Goal: Task Accomplishment & Management: Use online tool/utility

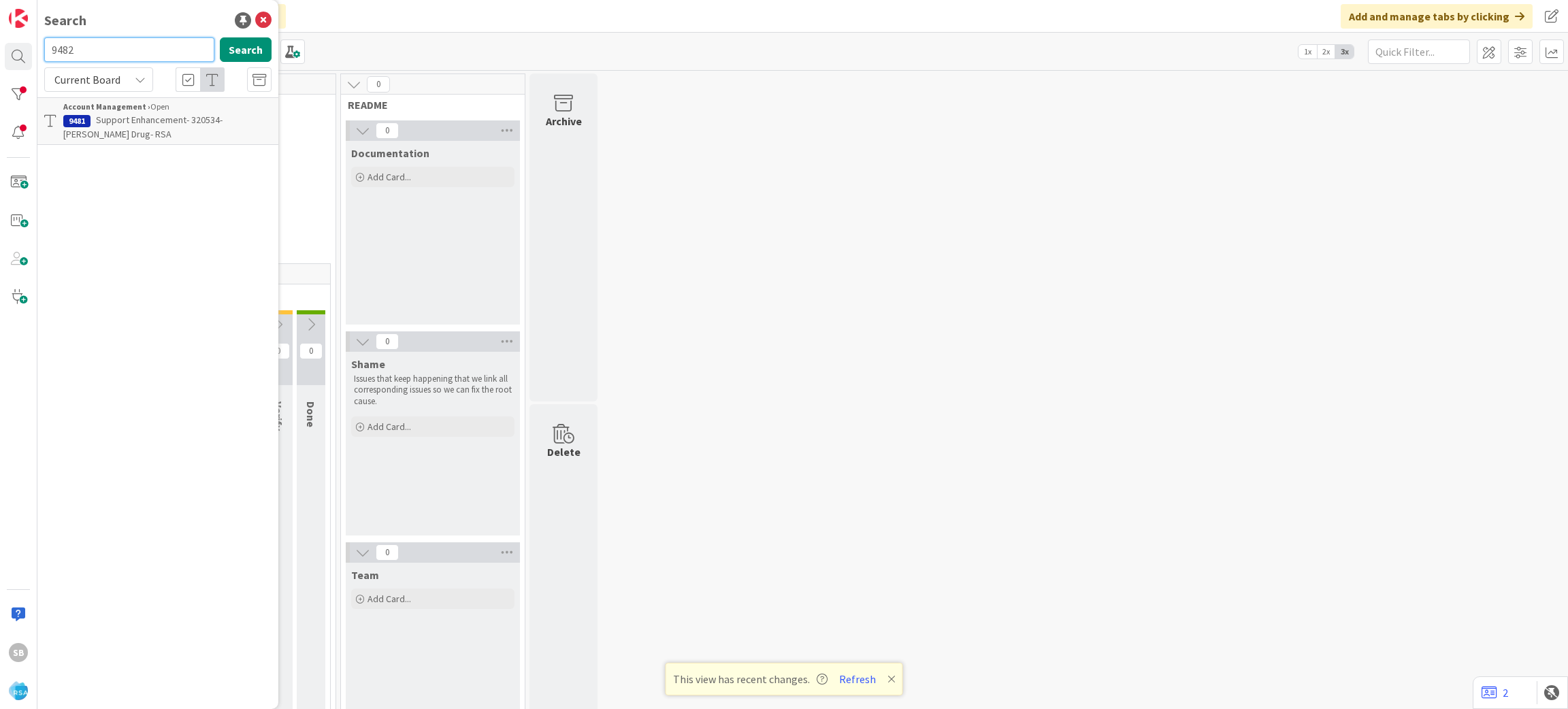
type input "9482"
click at [126, 112] on b "Account Management ›" at bounding box center [107, 106] width 87 height 10
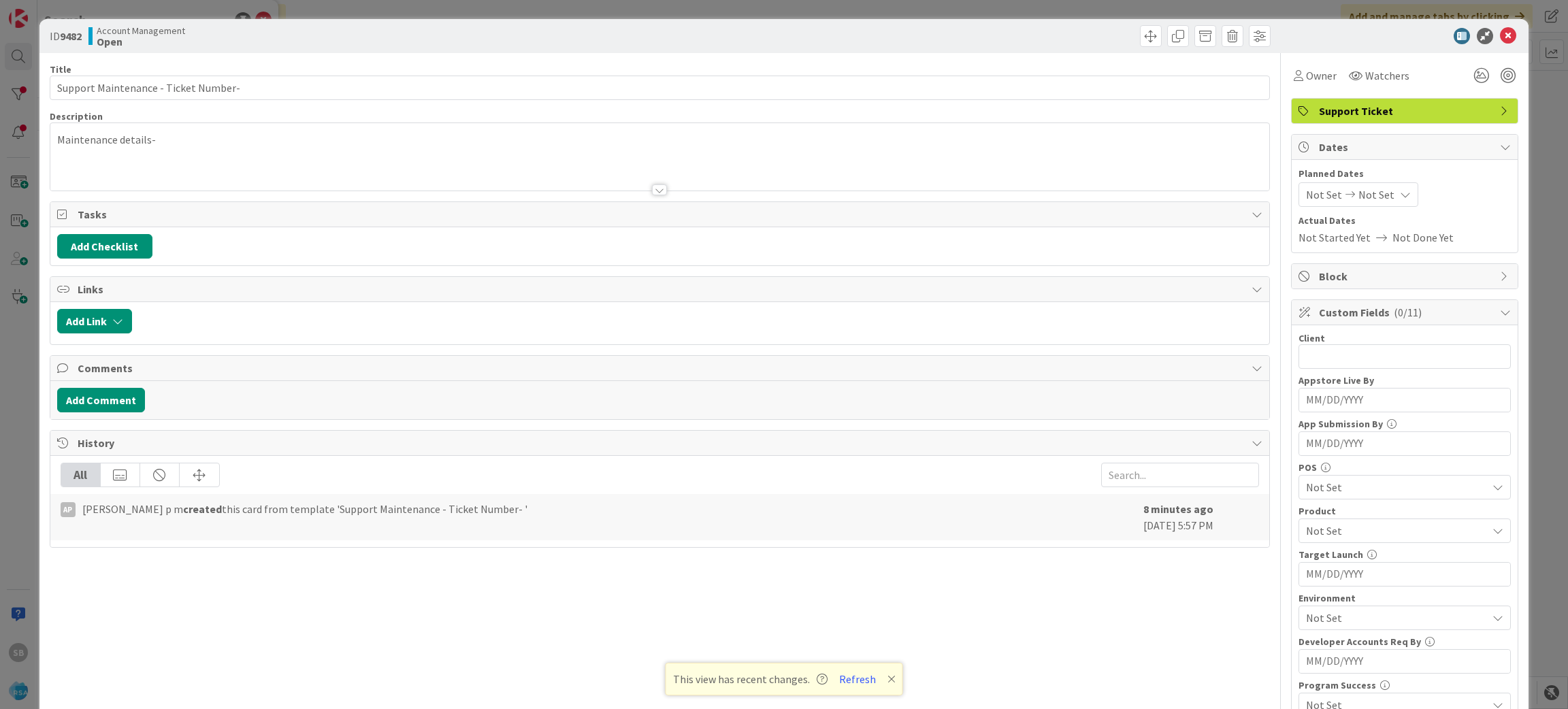
scroll to position [378, 0]
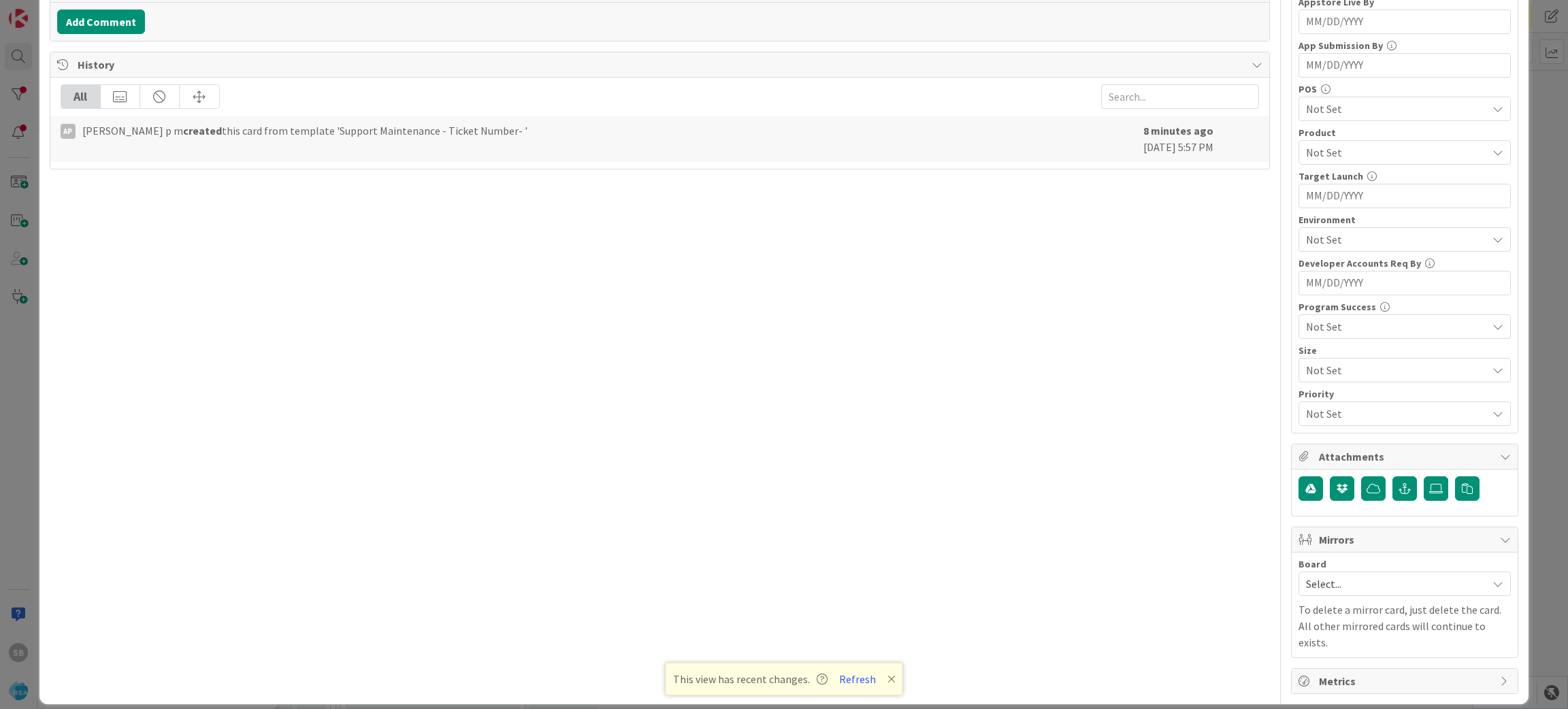
click at [1359, 583] on span "Select..." at bounding box center [1394, 584] width 174 height 19
click at [1307, 657] on hr at bounding box center [1405, 656] width 211 height 1
click at [1304, 669] on link "Software Development" at bounding box center [1405, 672] width 211 height 24
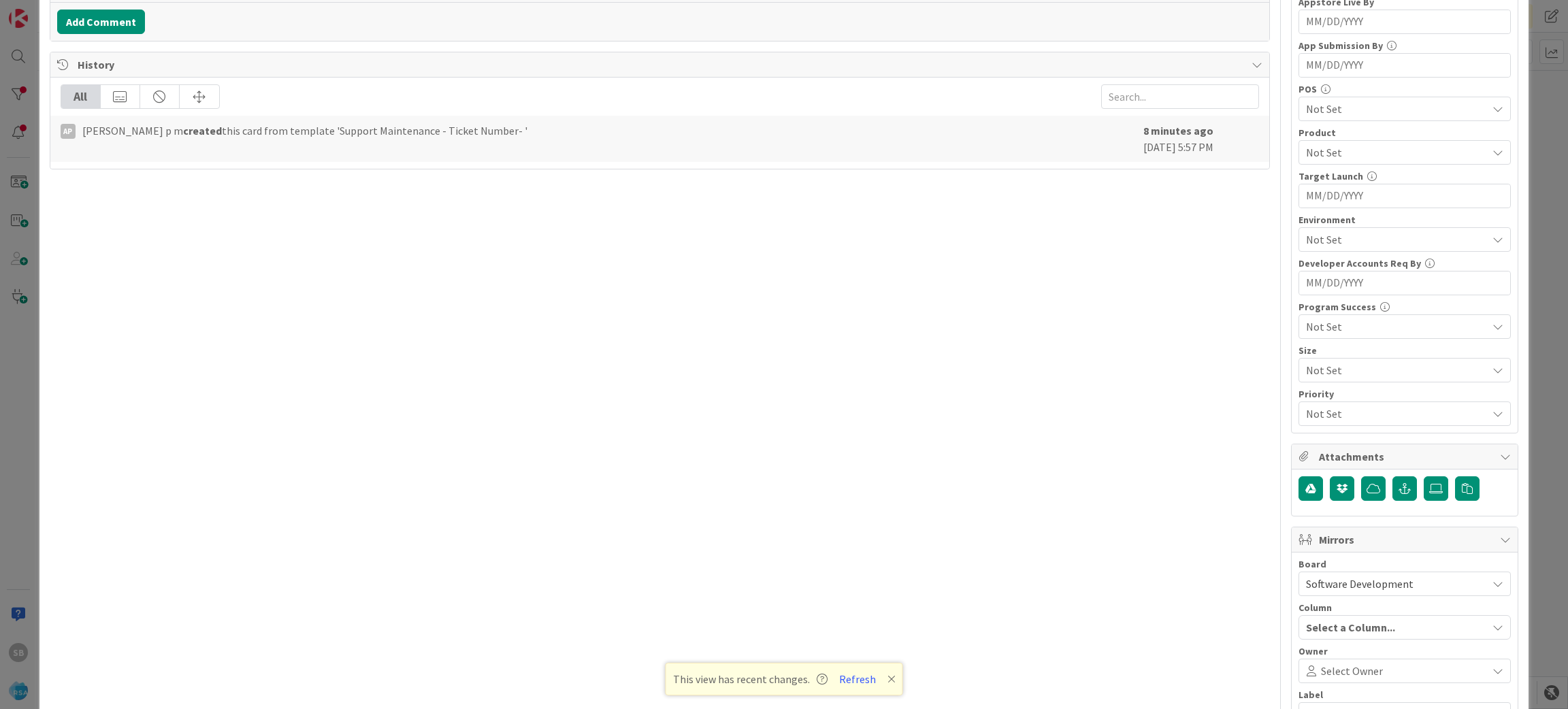
click at [1304, 669] on icon at bounding box center [1312, 671] width 19 height 11
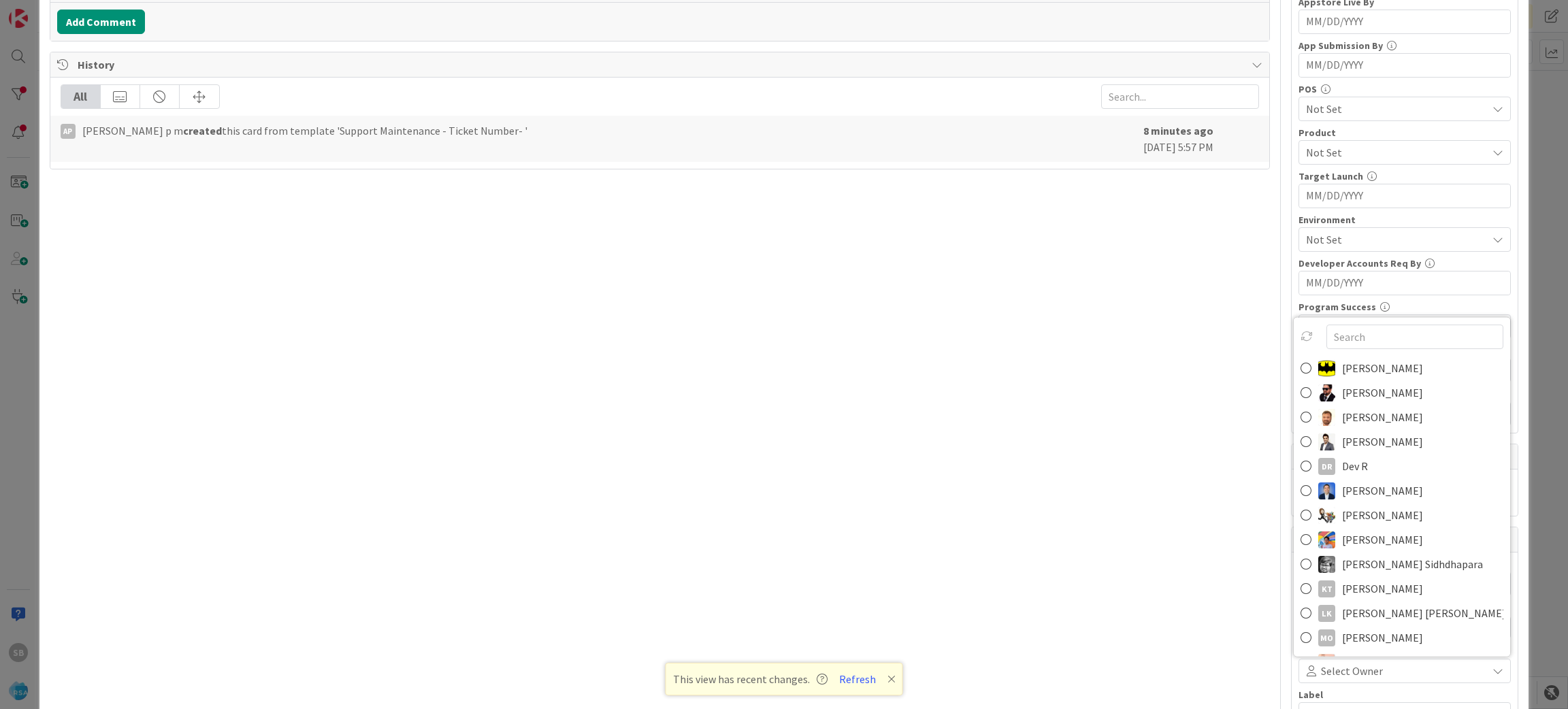
scroll to position [386, 0]
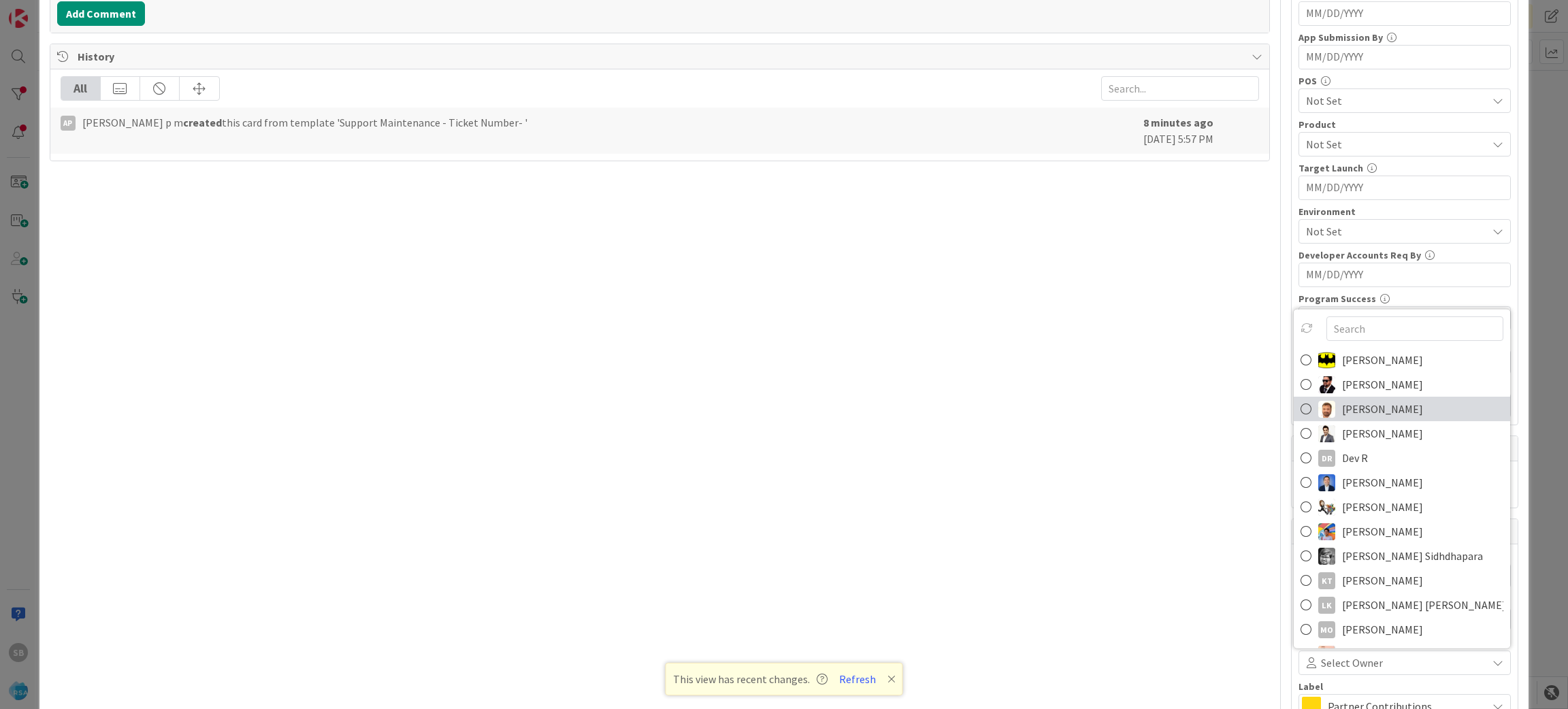
click at [1354, 416] on span "[PERSON_NAME]" at bounding box center [1383, 409] width 81 height 21
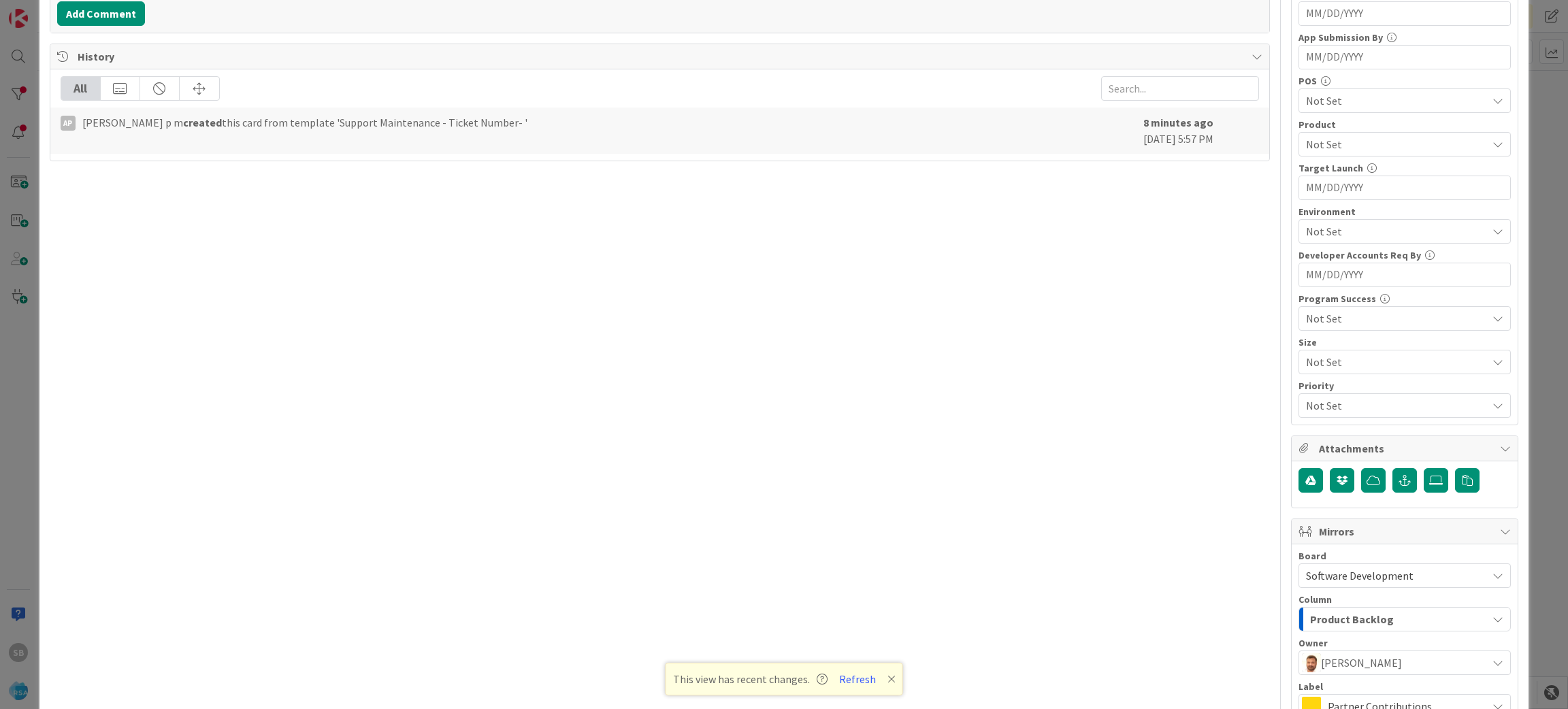
scroll to position [541, 0]
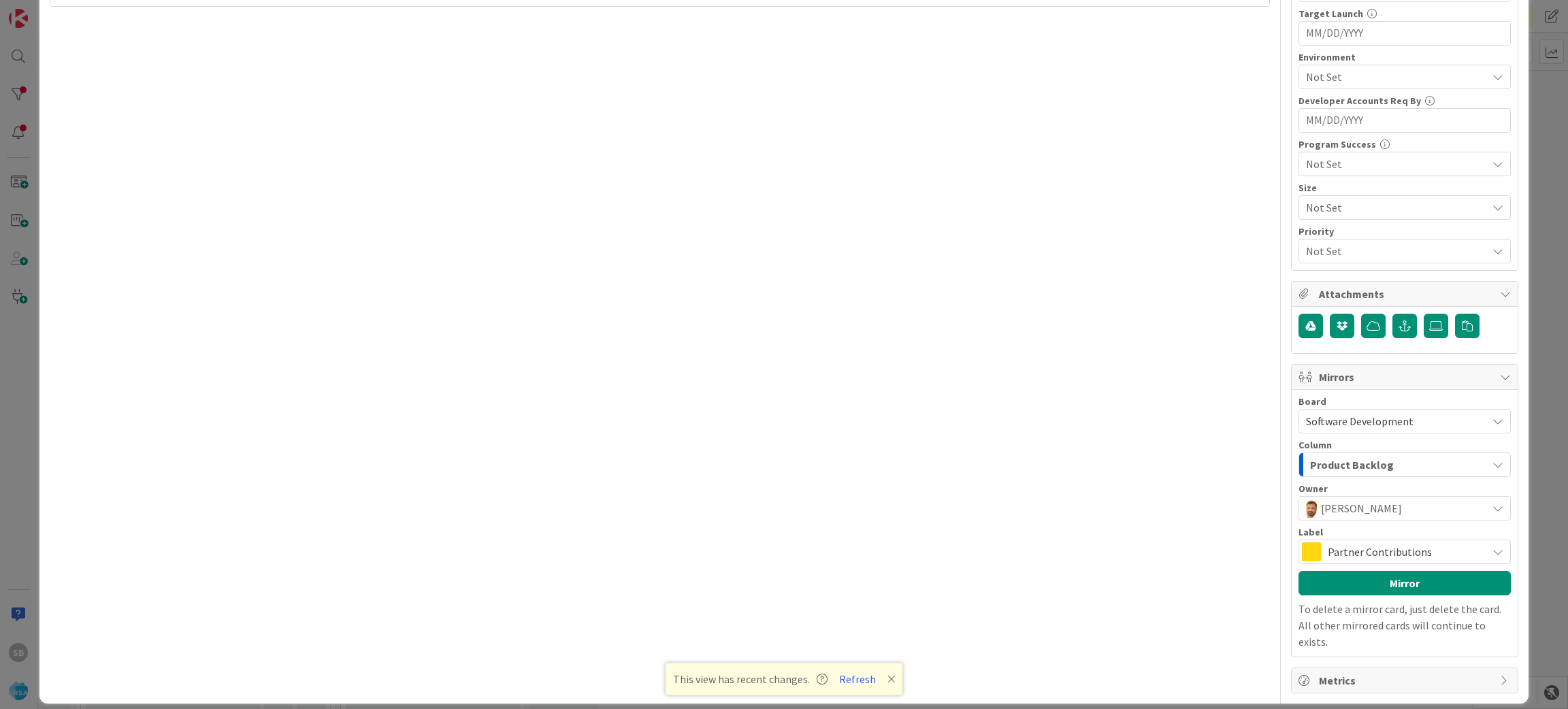
click at [1404, 550] on span "Partner Contributions" at bounding box center [1404, 552] width 152 height 19
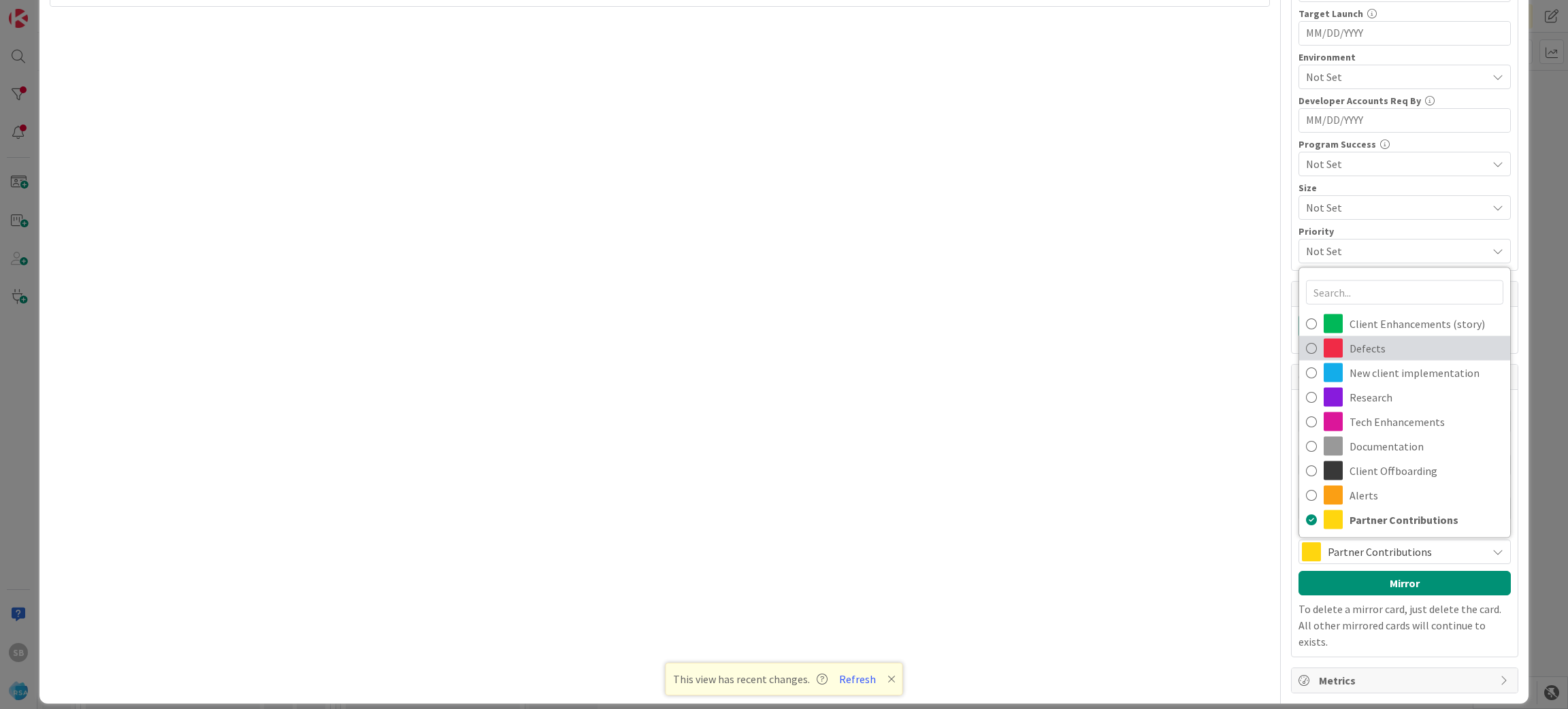
click at [1386, 349] on span "Defects" at bounding box center [1427, 349] width 154 height 21
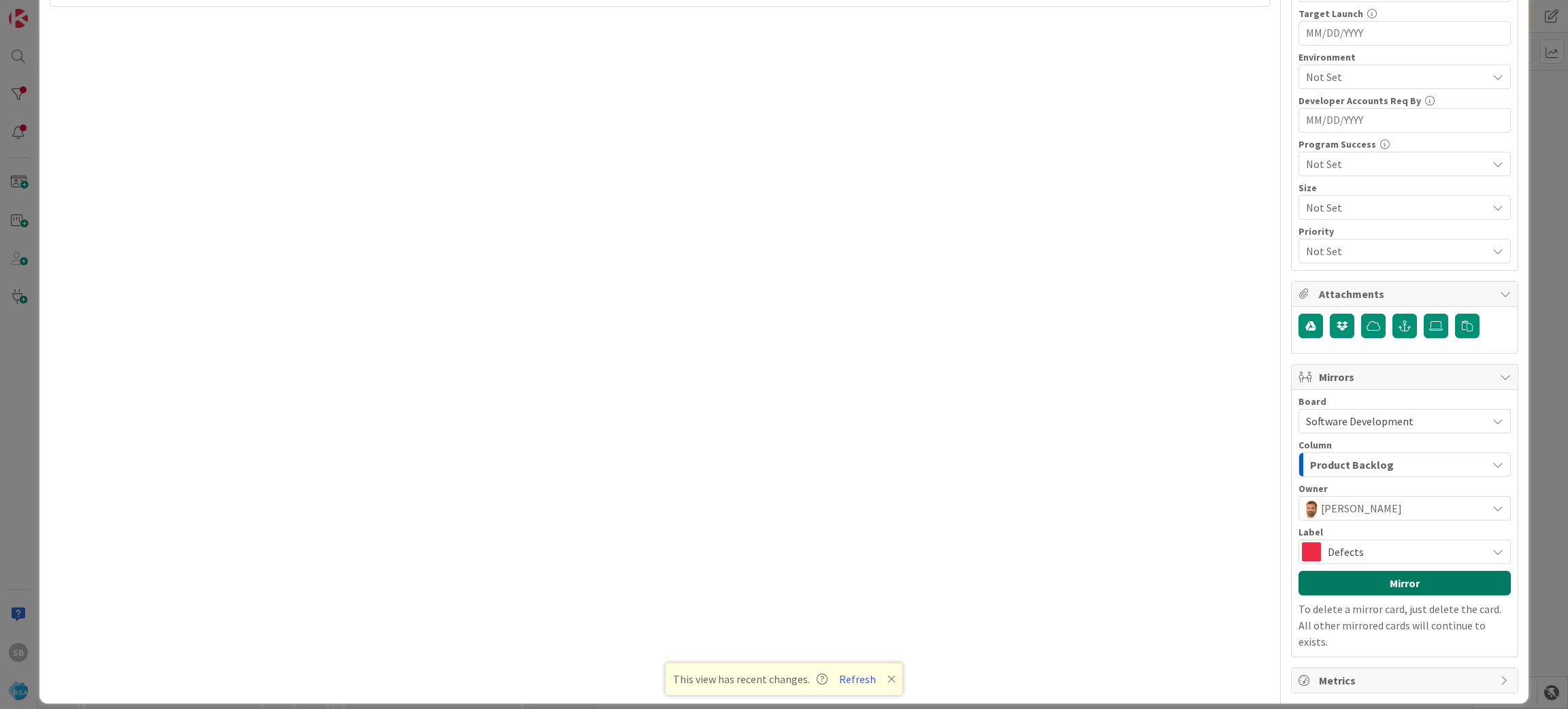
click at [1368, 583] on button "Mirror" at bounding box center [1405, 583] width 213 height 24
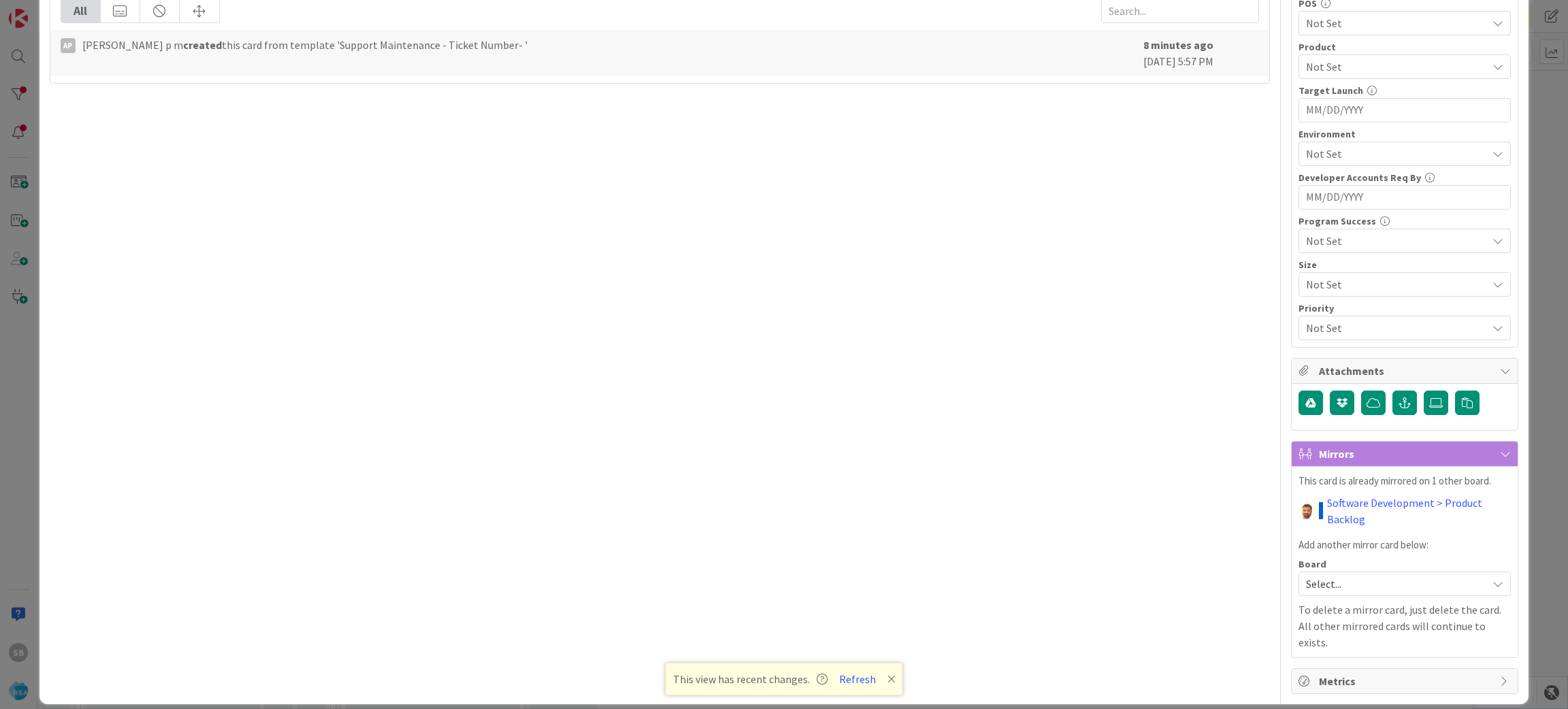
scroll to position [0, 0]
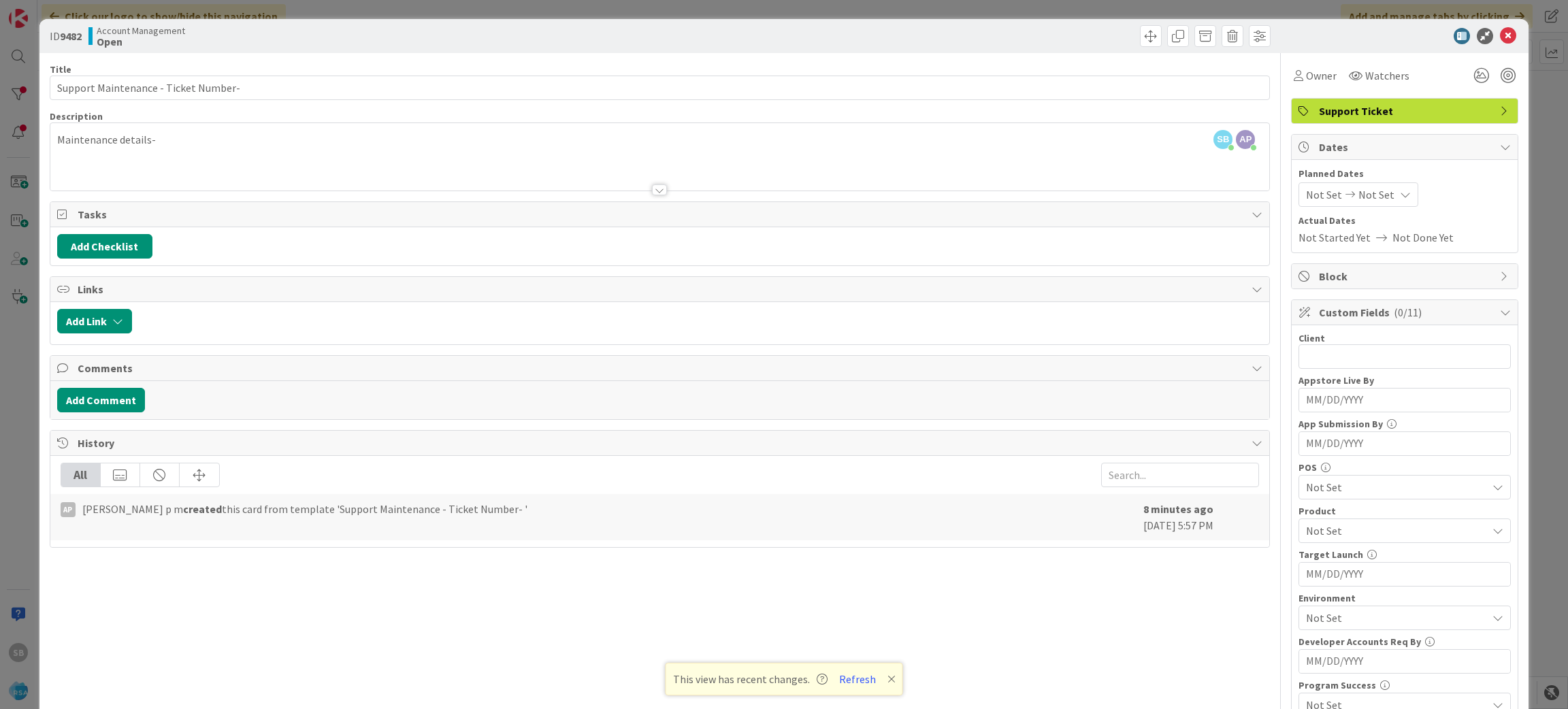
click at [1500, 28] on icon at bounding box center [1508, 36] width 16 height 16
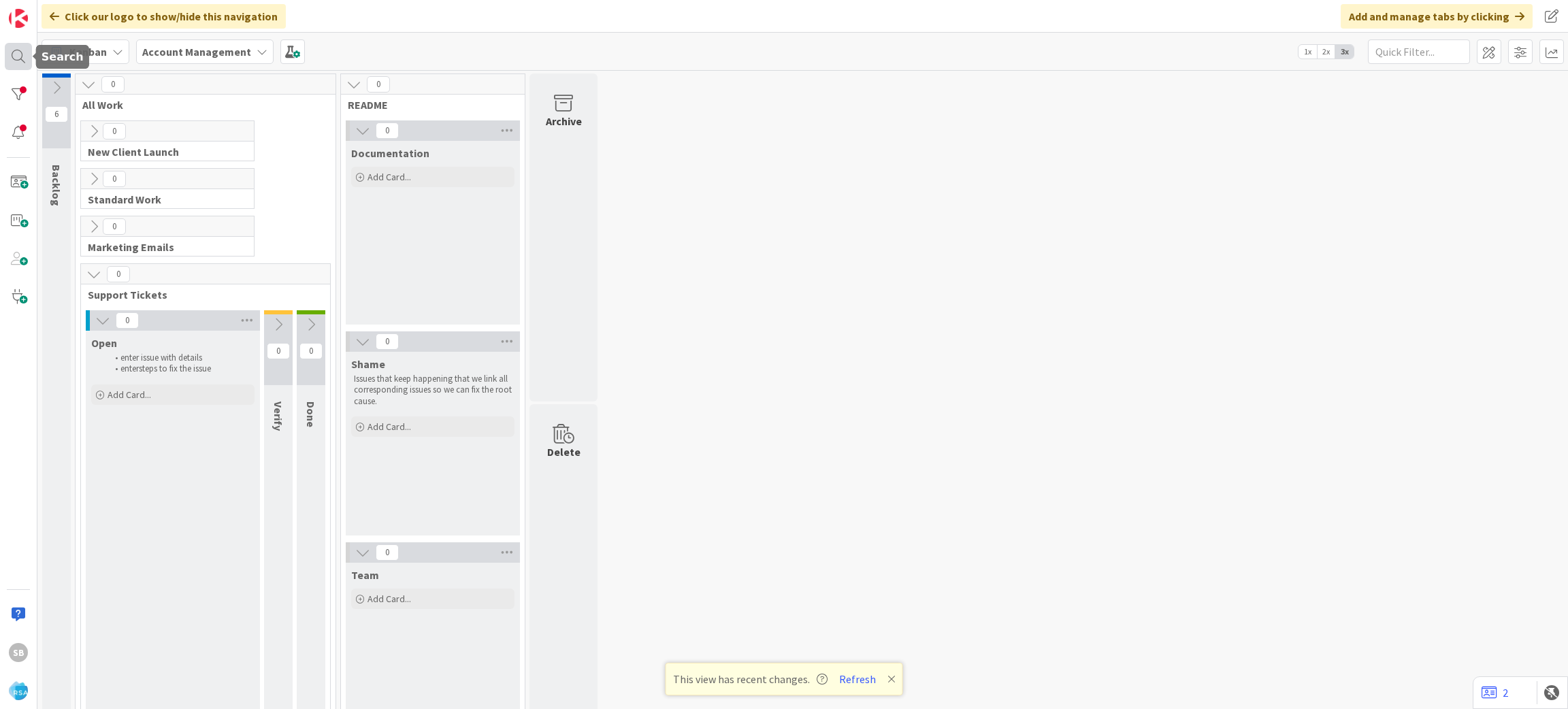
click at [19, 55] on div at bounding box center [18, 56] width 27 height 27
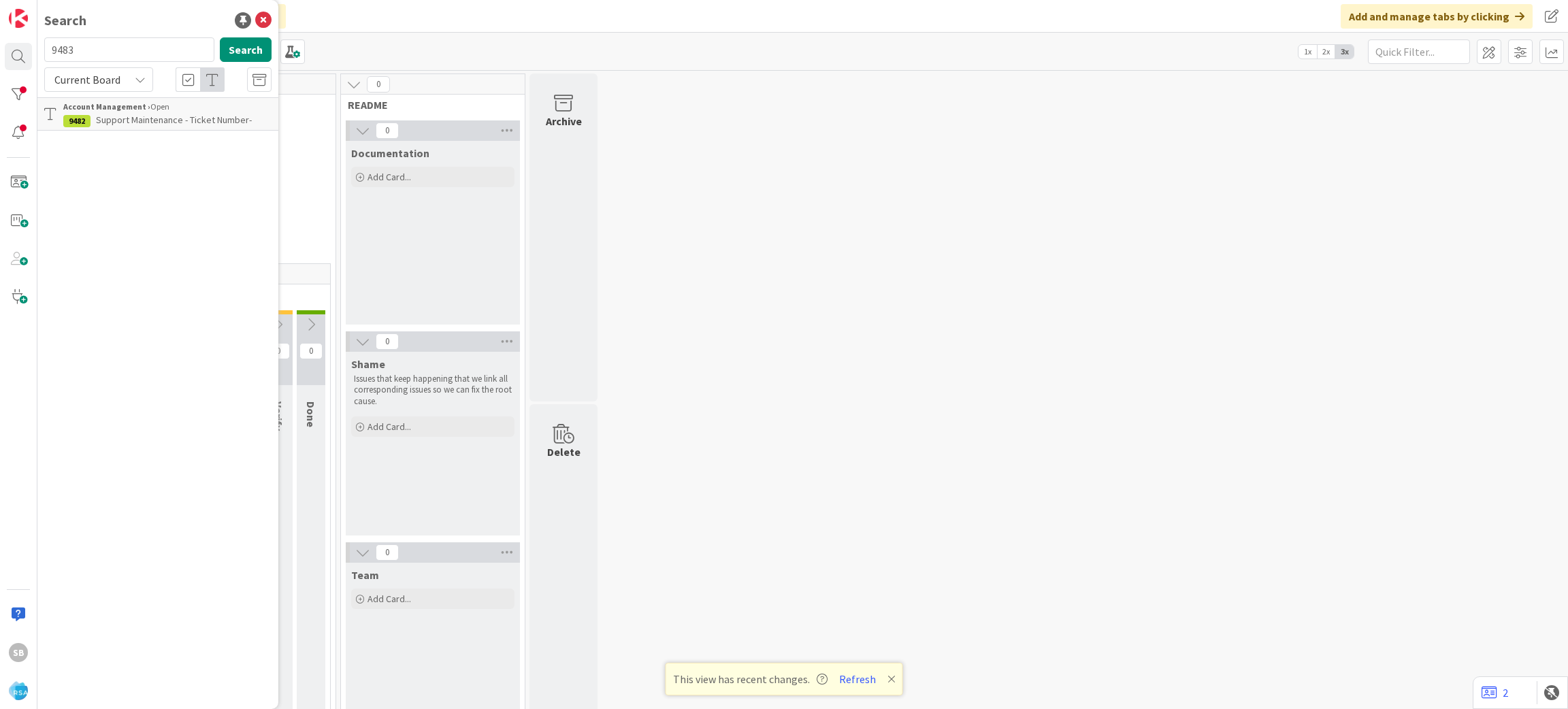
type input "9483"
click at [132, 109] on b "Account Management ›" at bounding box center [107, 106] width 87 height 10
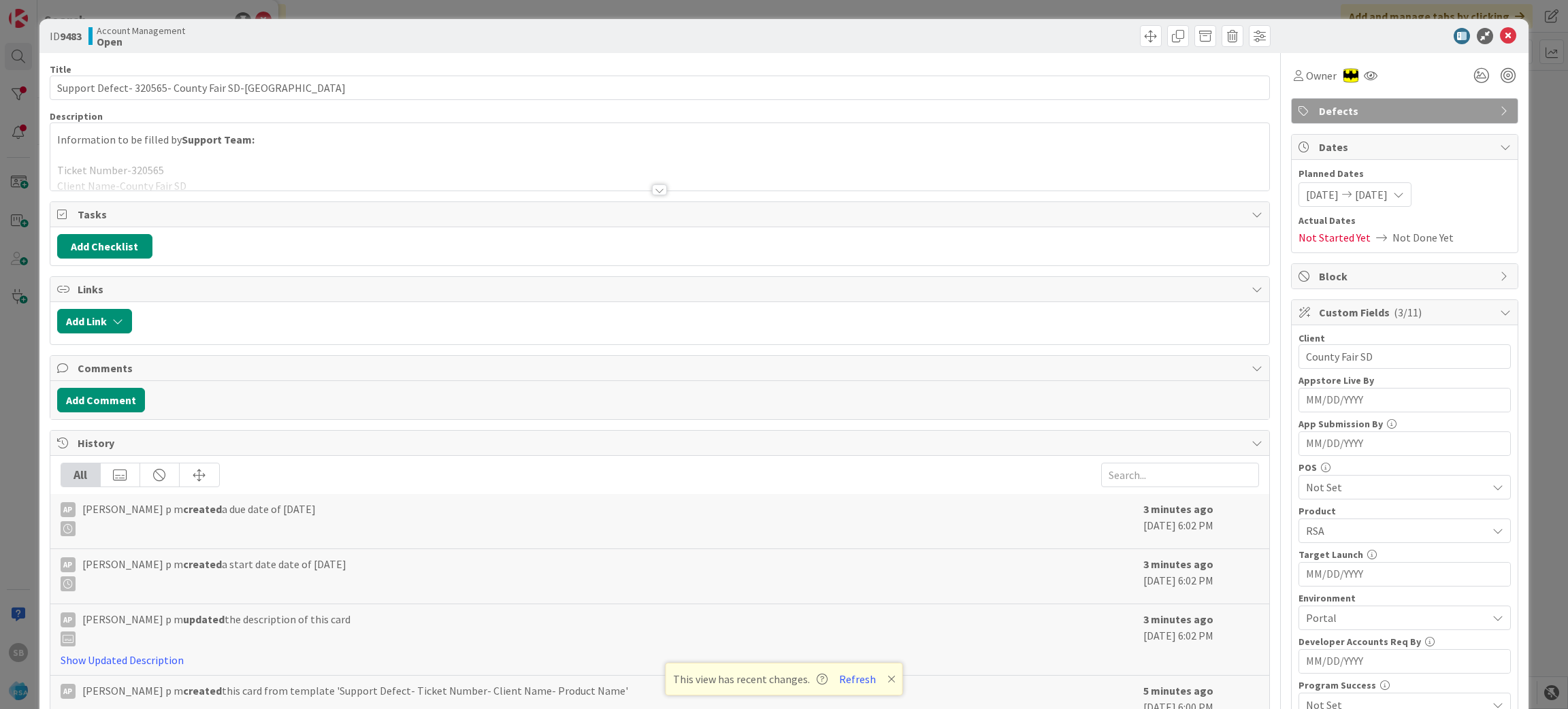
scroll to position [378, 0]
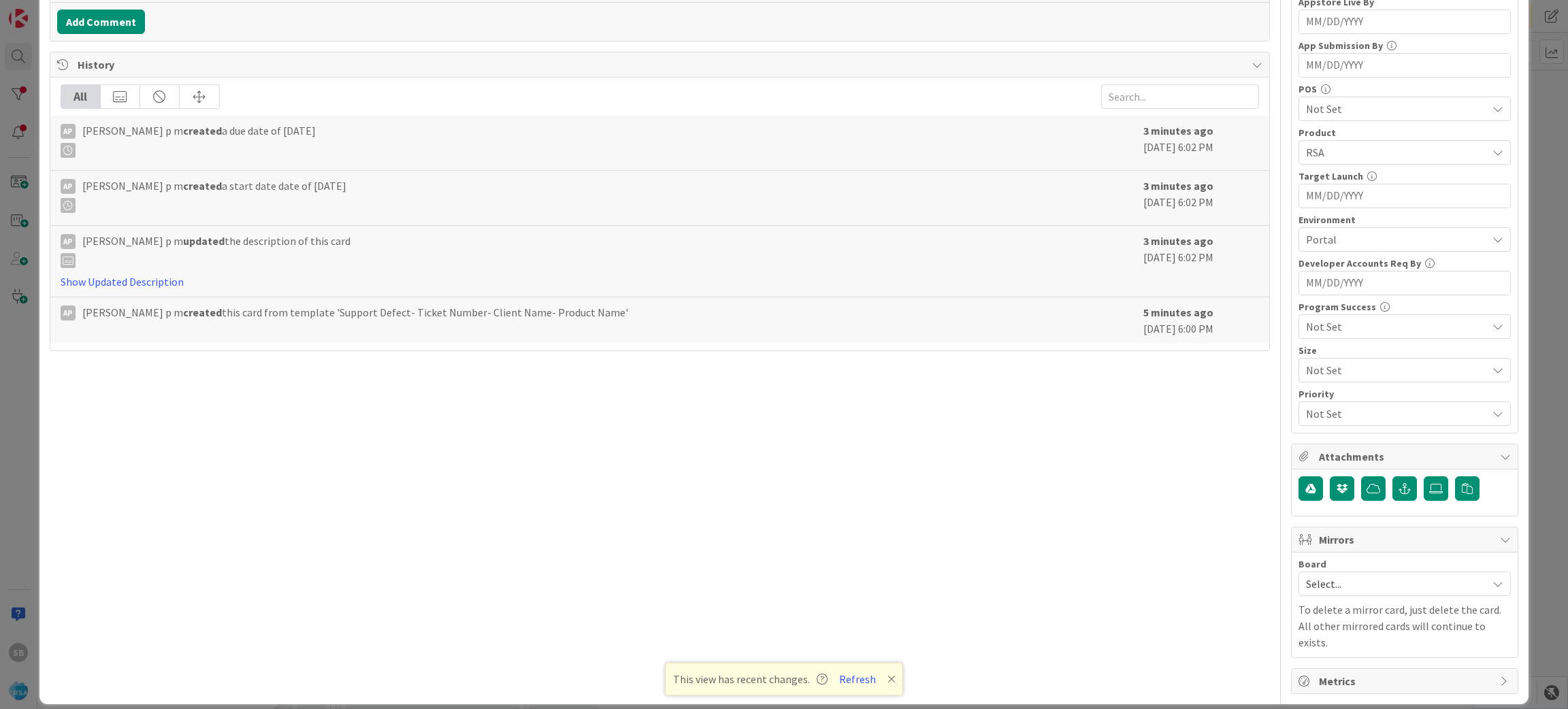
click at [1316, 594] on span "Select..." at bounding box center [1394, 584] width 174 height 19
click at [1324, 667] on span "Software Development" at bounding box center [1414, 673] width 179 height 21
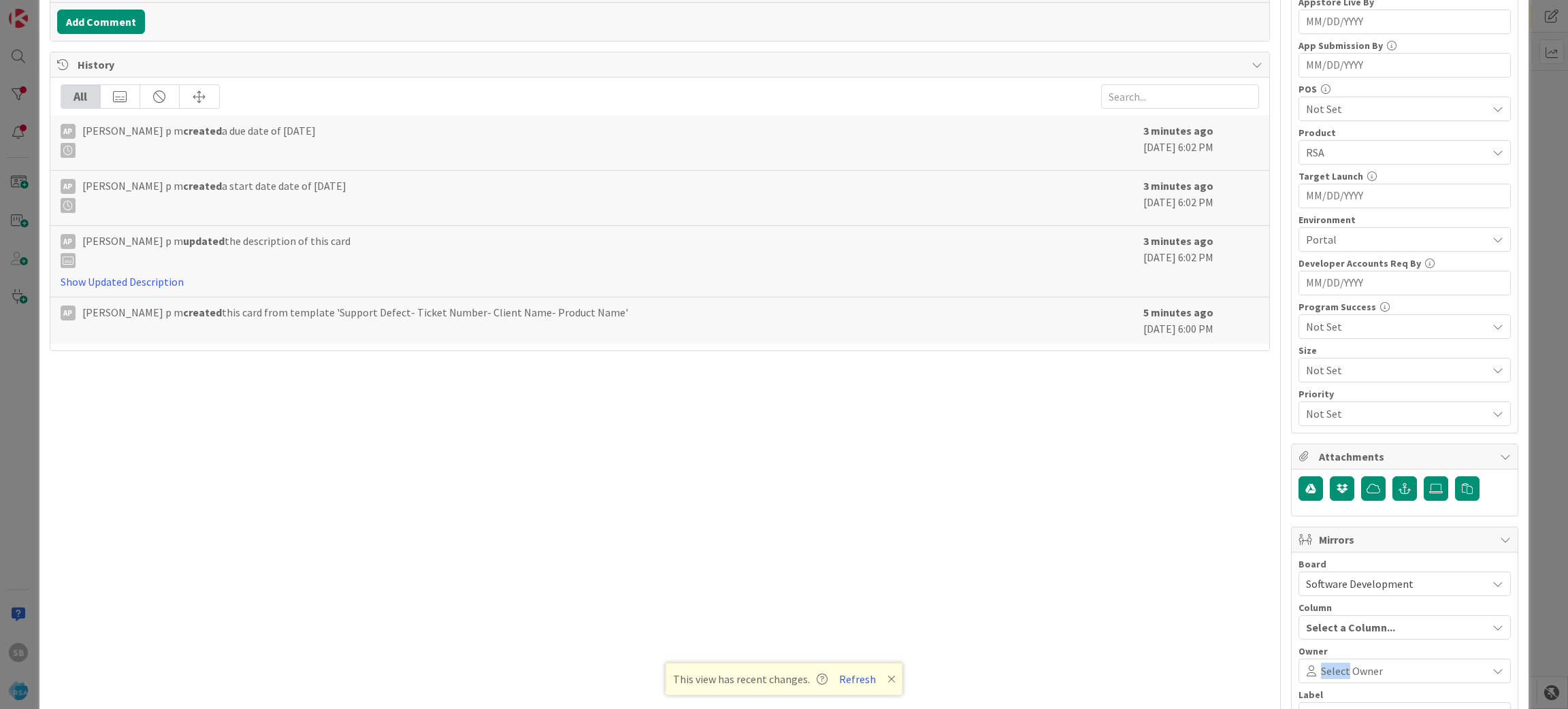
click at [1321, 667] on span "Select Owner" at bounding box center [1352, 671] width 62 height 16
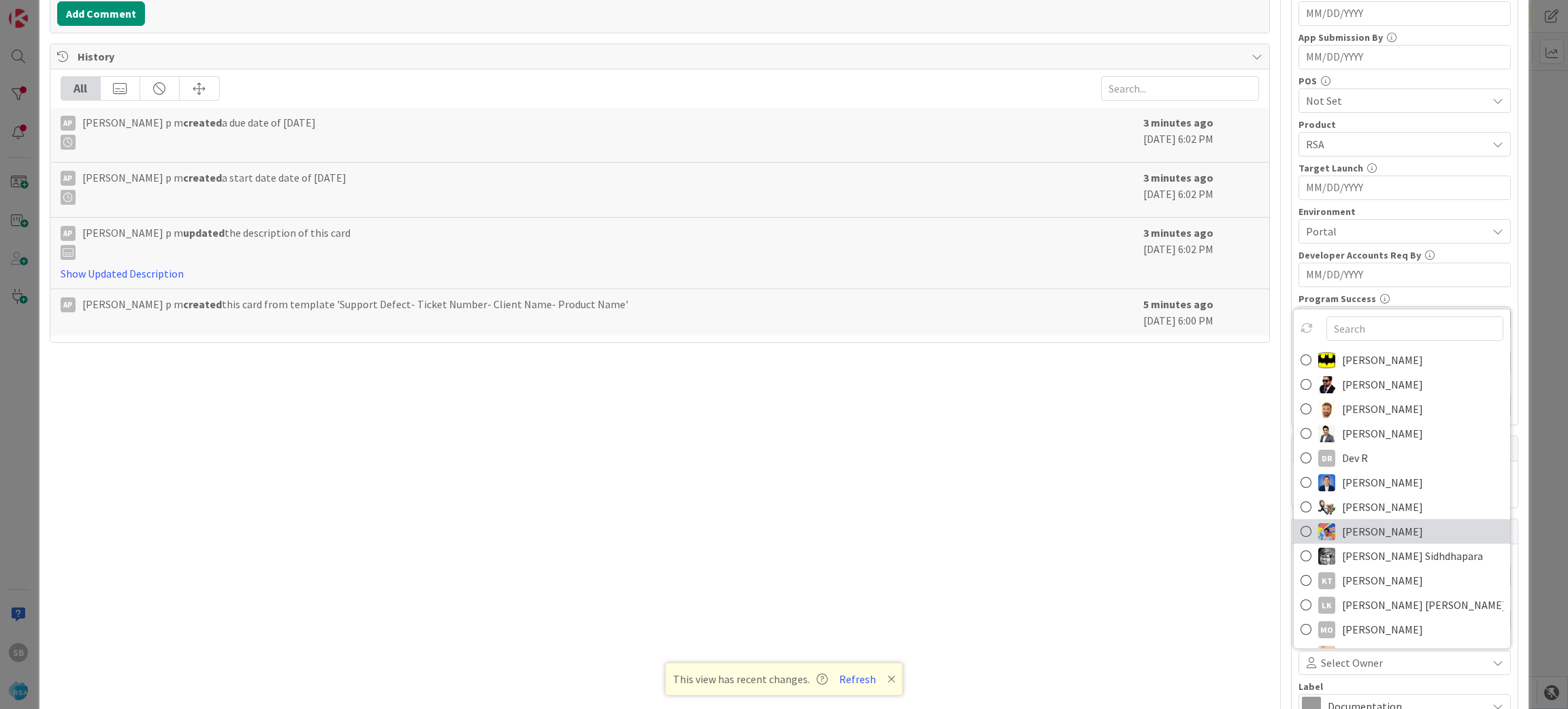
click at [1367, 537] on span "[PERSON_NAME]" at bounding box center [1383, 532] width 81 height 21
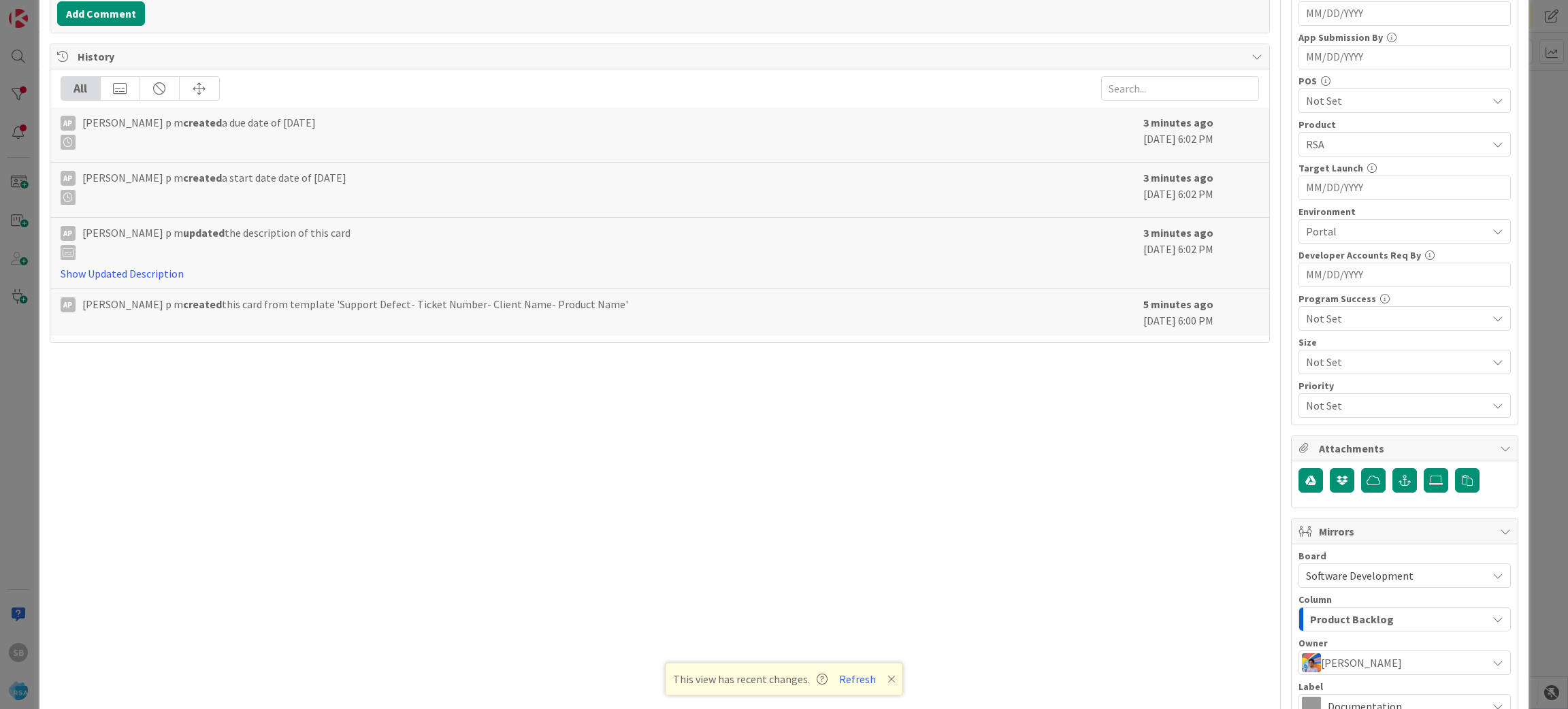
scroll to position [541, 0]
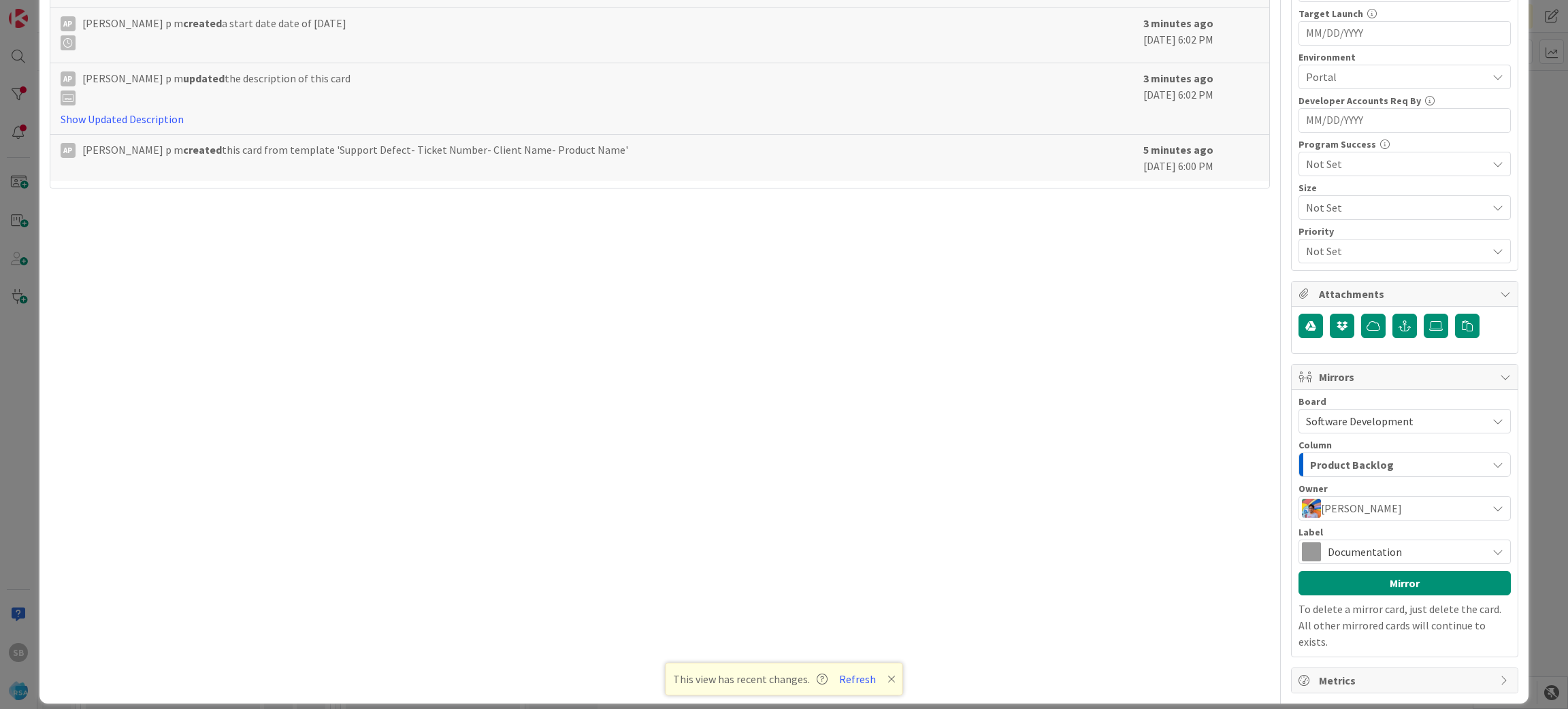
click at [1420, 555] on span "Documentation" at bounding box center [1404, 552] width 152 height 19
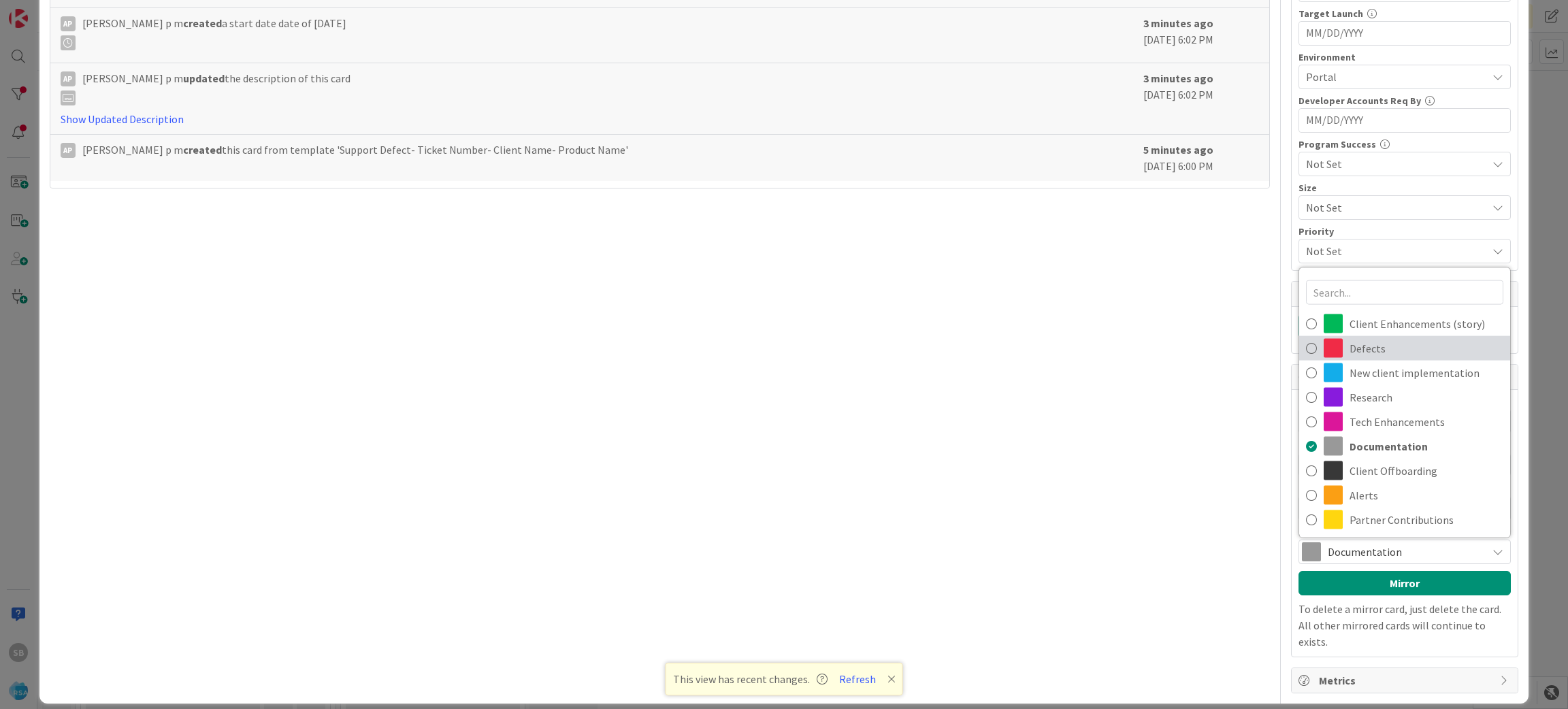
click at [1411, 349] on span "Defects" at bounding box center [1427, 349] width 154 height 21
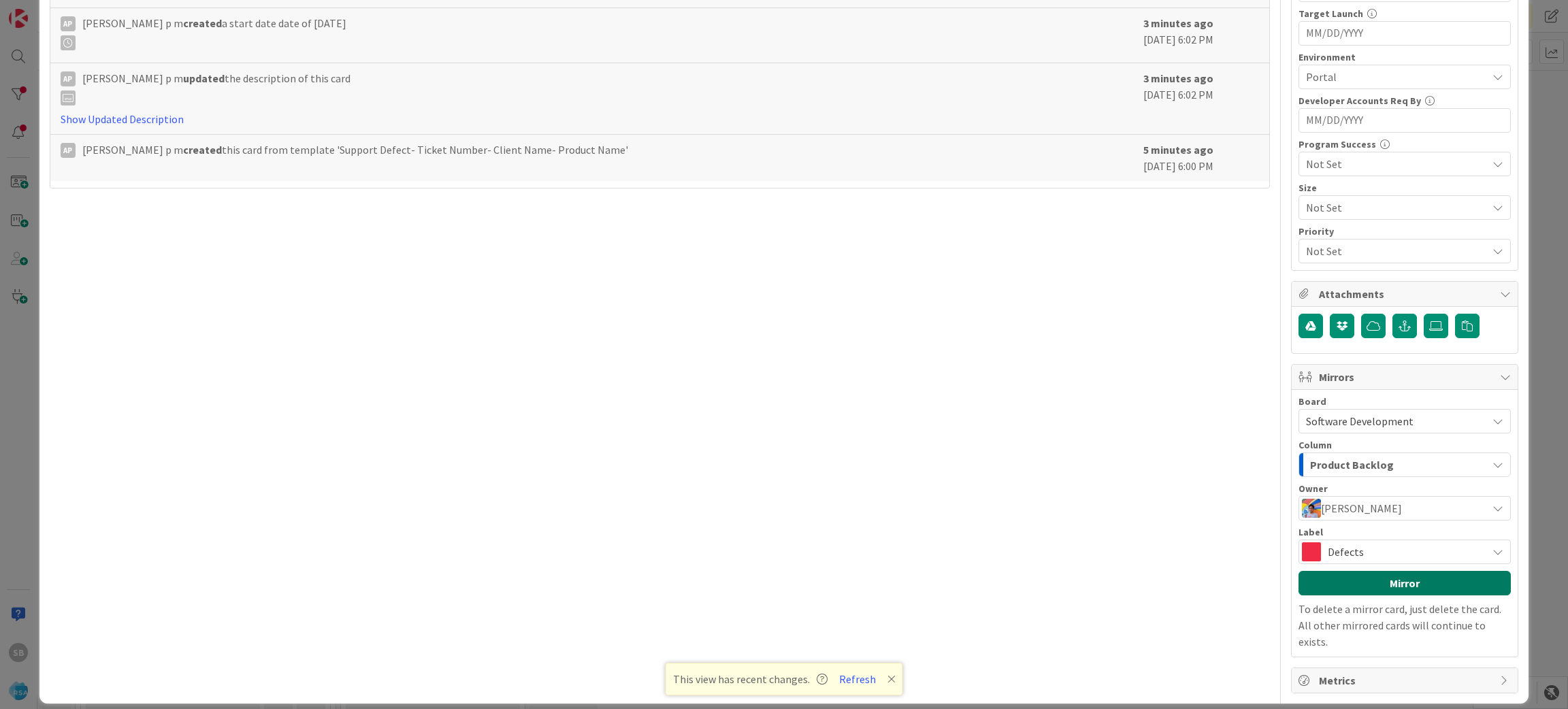
click at [1394, 582] on button "Mirror" at bounding box center [1405, 583] width 213 height 24
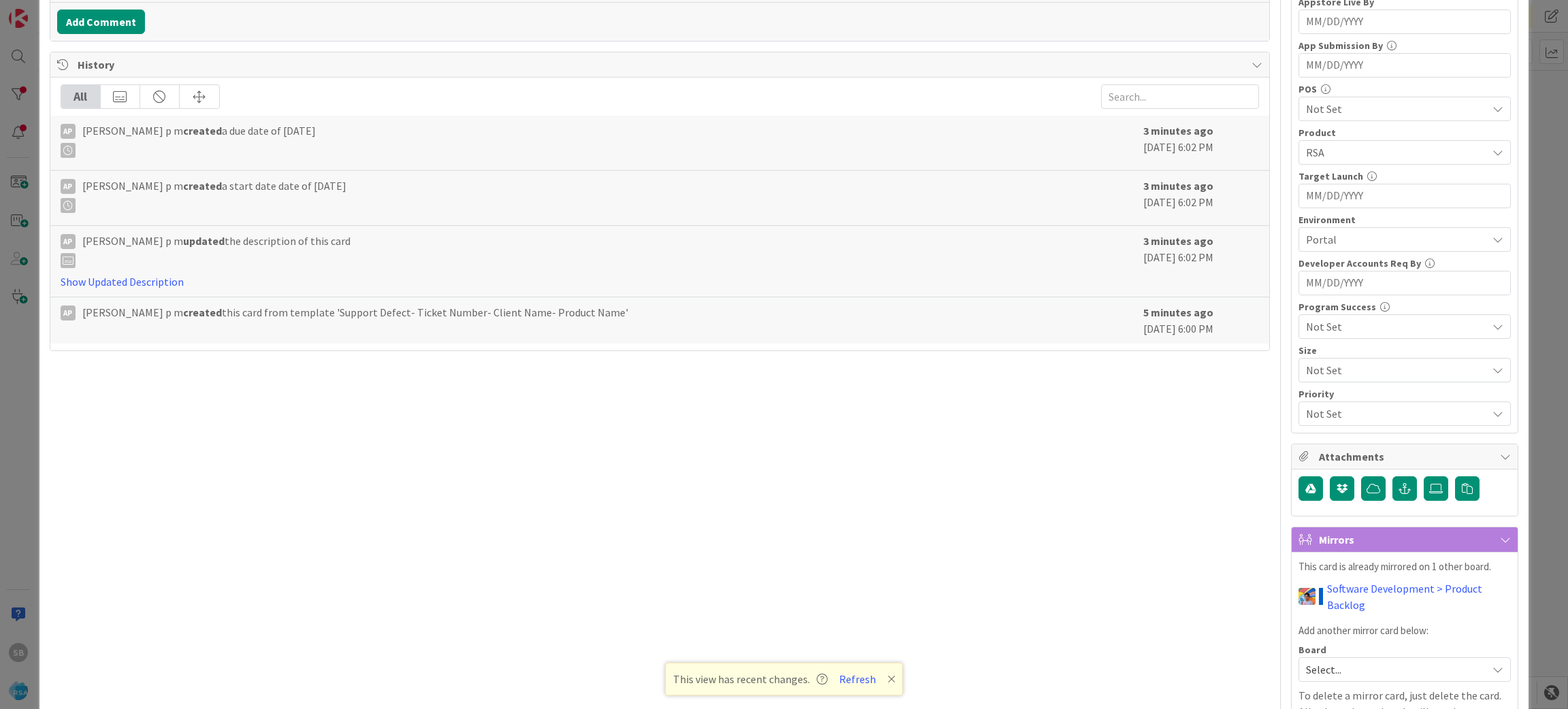
scroll to position [465, 0]
